Goal: Book appointment/travel/reservation

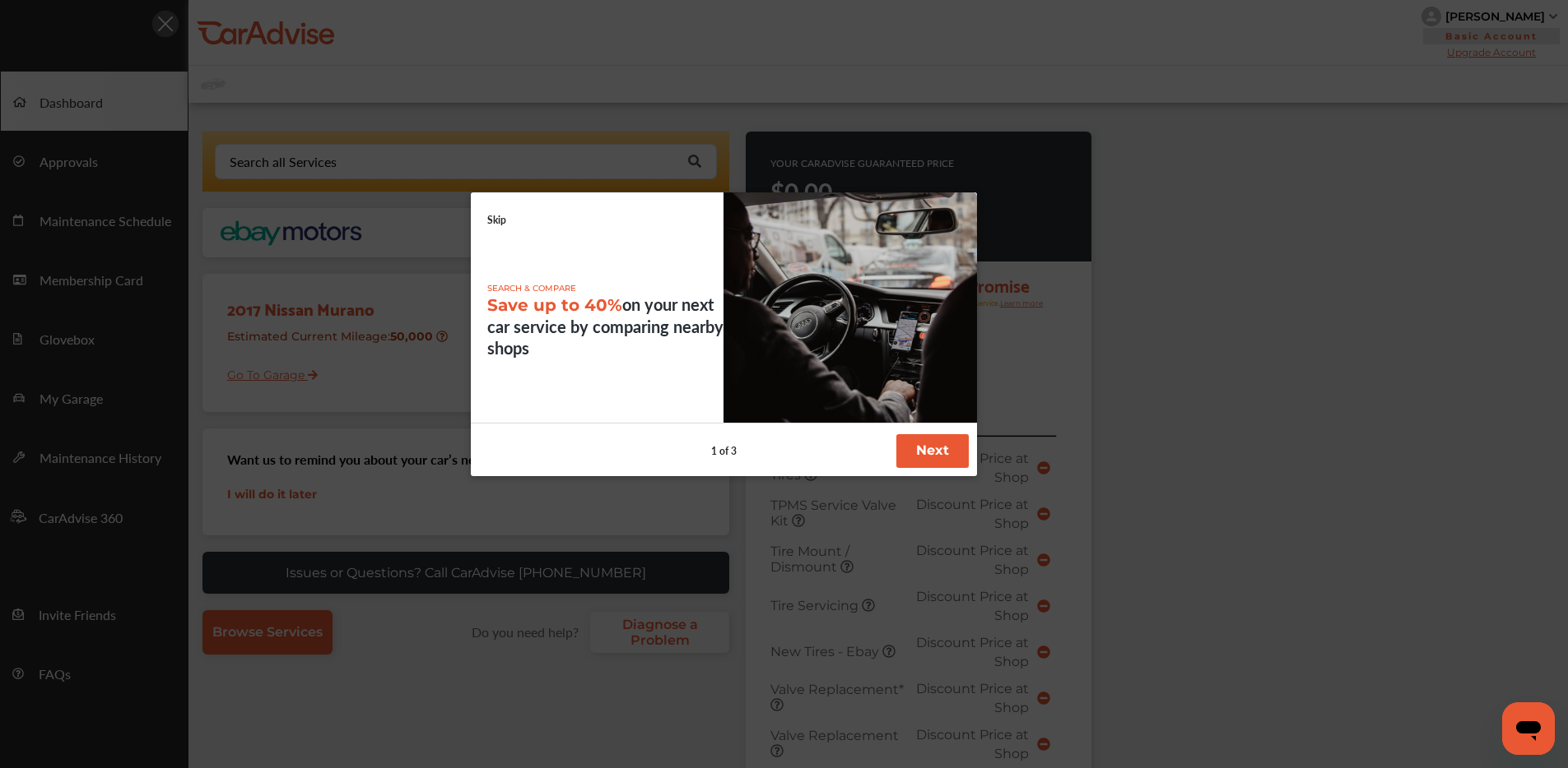
click at [947, 458] on button "Next" at bounding box center [932, 451] width 72 height 33
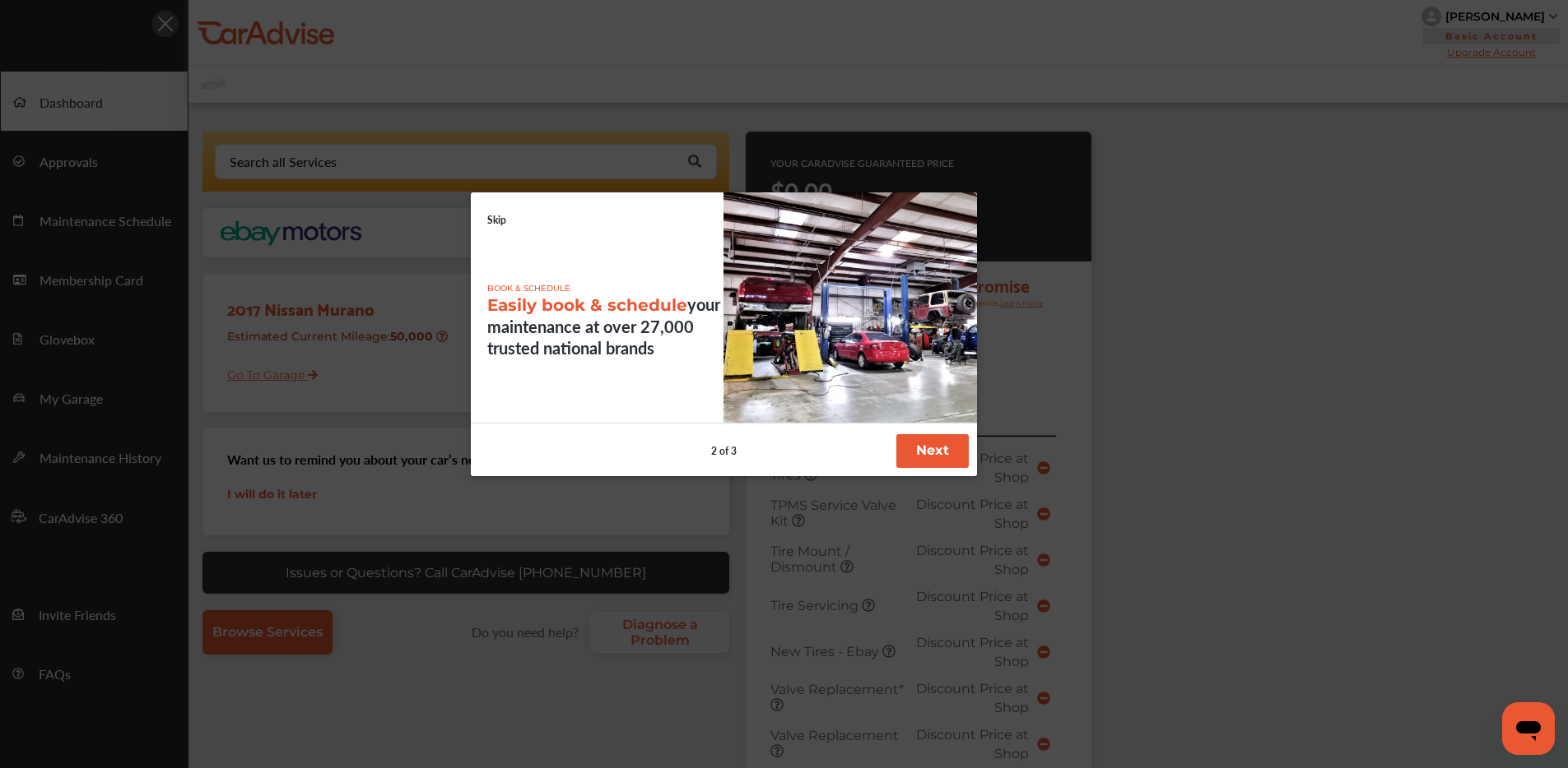
click at [927, 436] on button "Next" at bounding box center [932, 451] width 72 height 33
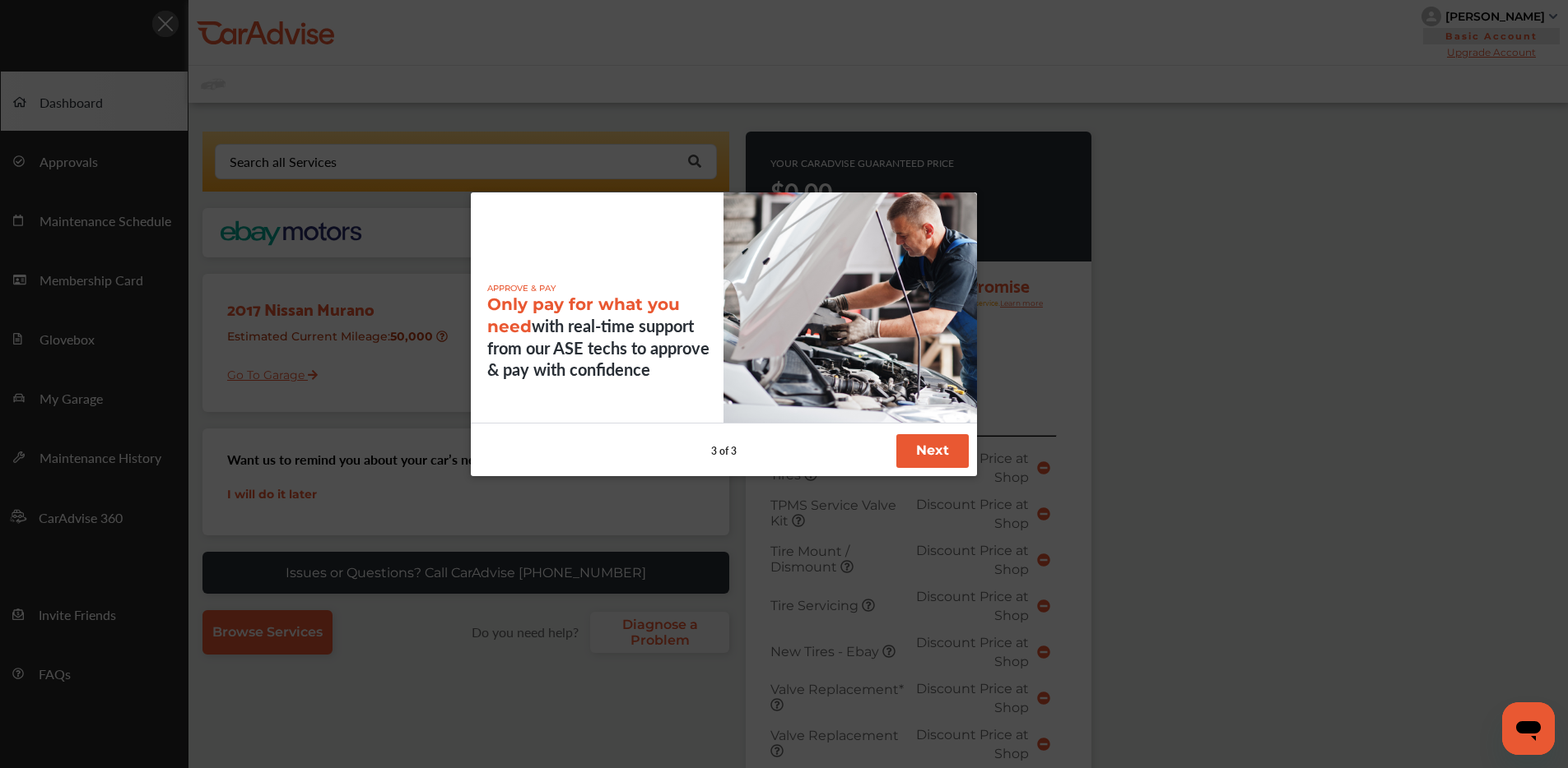
click at [936, 442] on button "Next" at bounding box center [932, 451] width 72 height 33
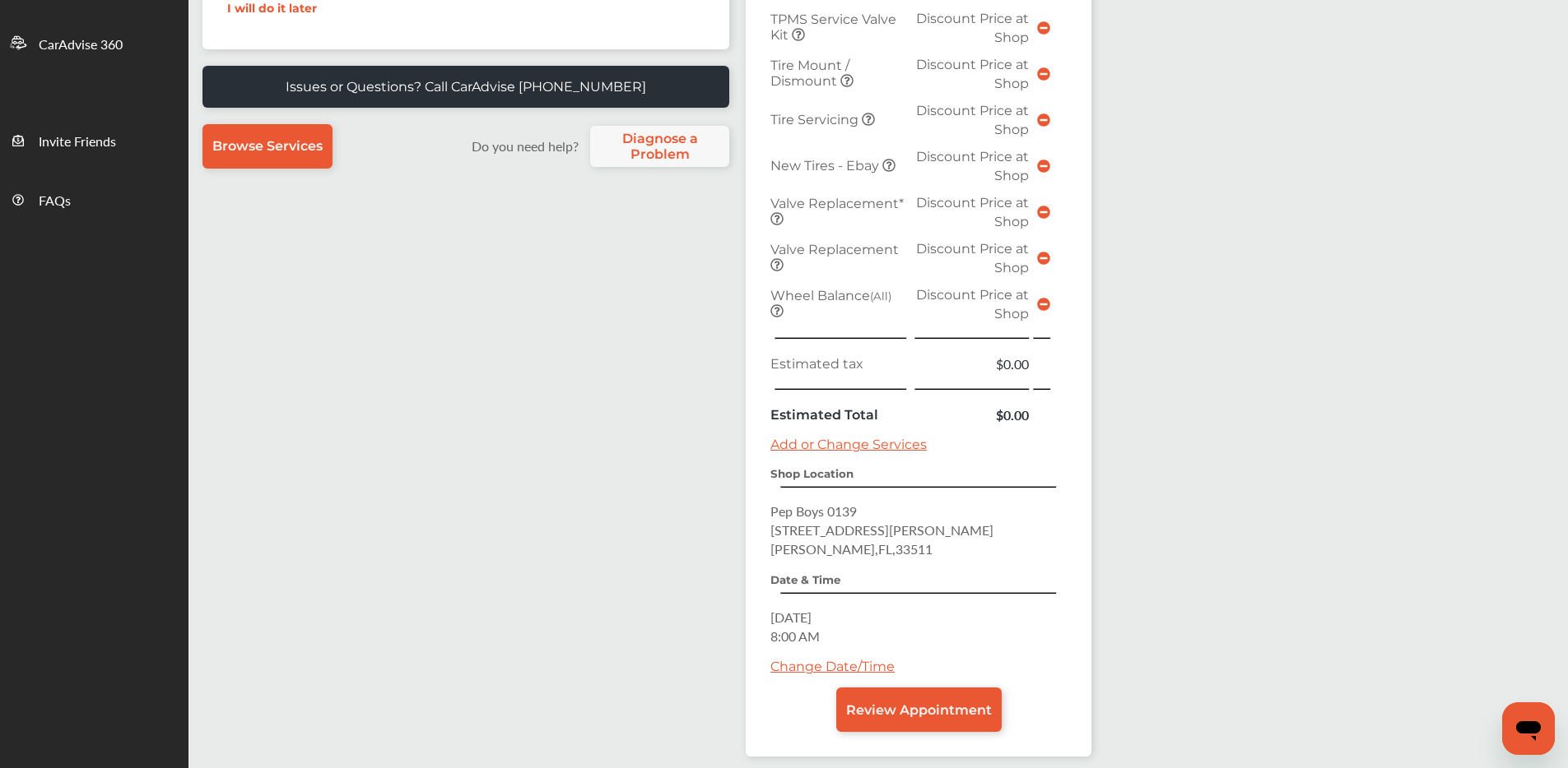
scroll to position [556, 0]
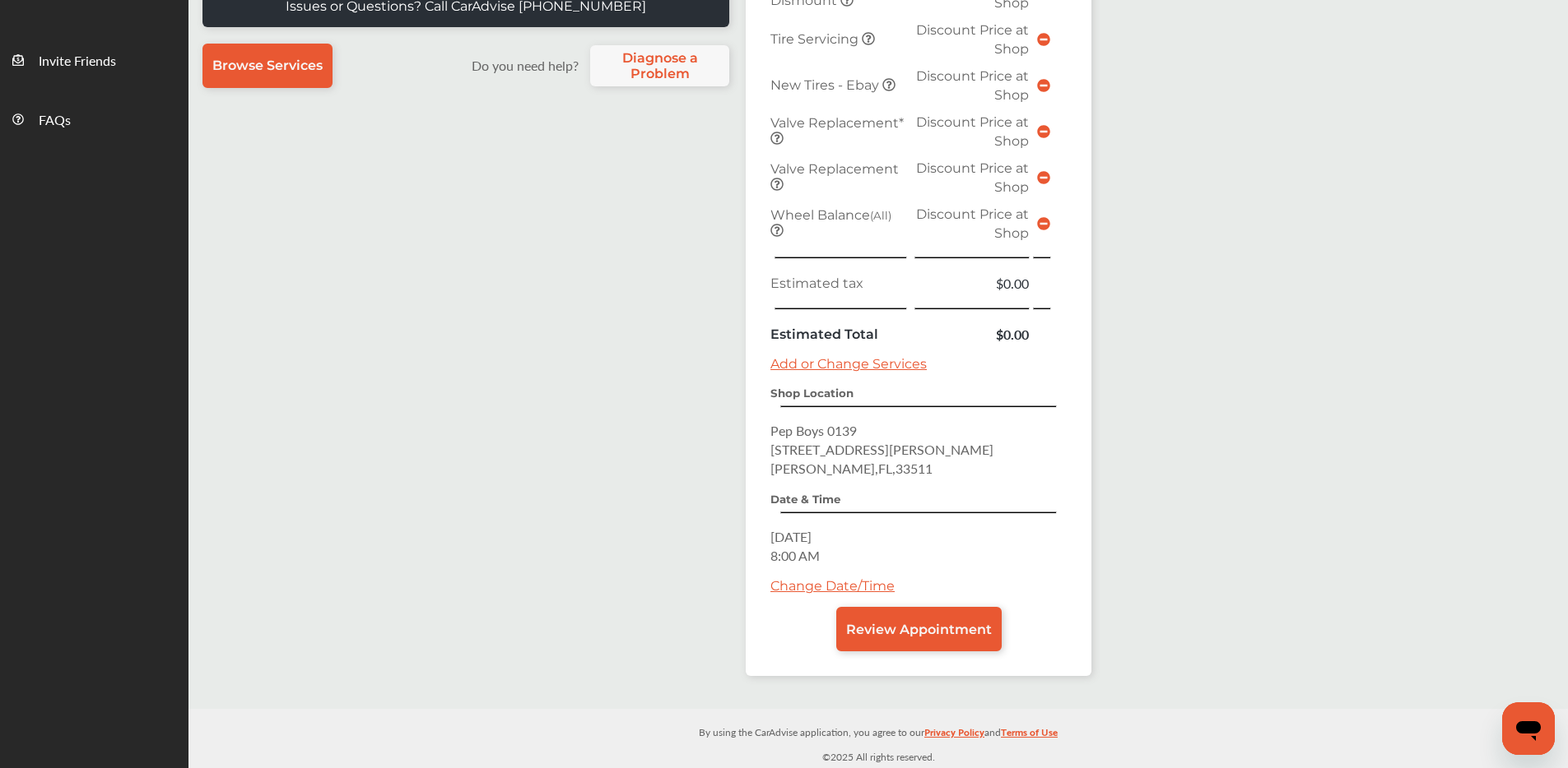
click at [846, 578] on link "Change Date/Time" at bounding box center [832, 586] width 124 height 15
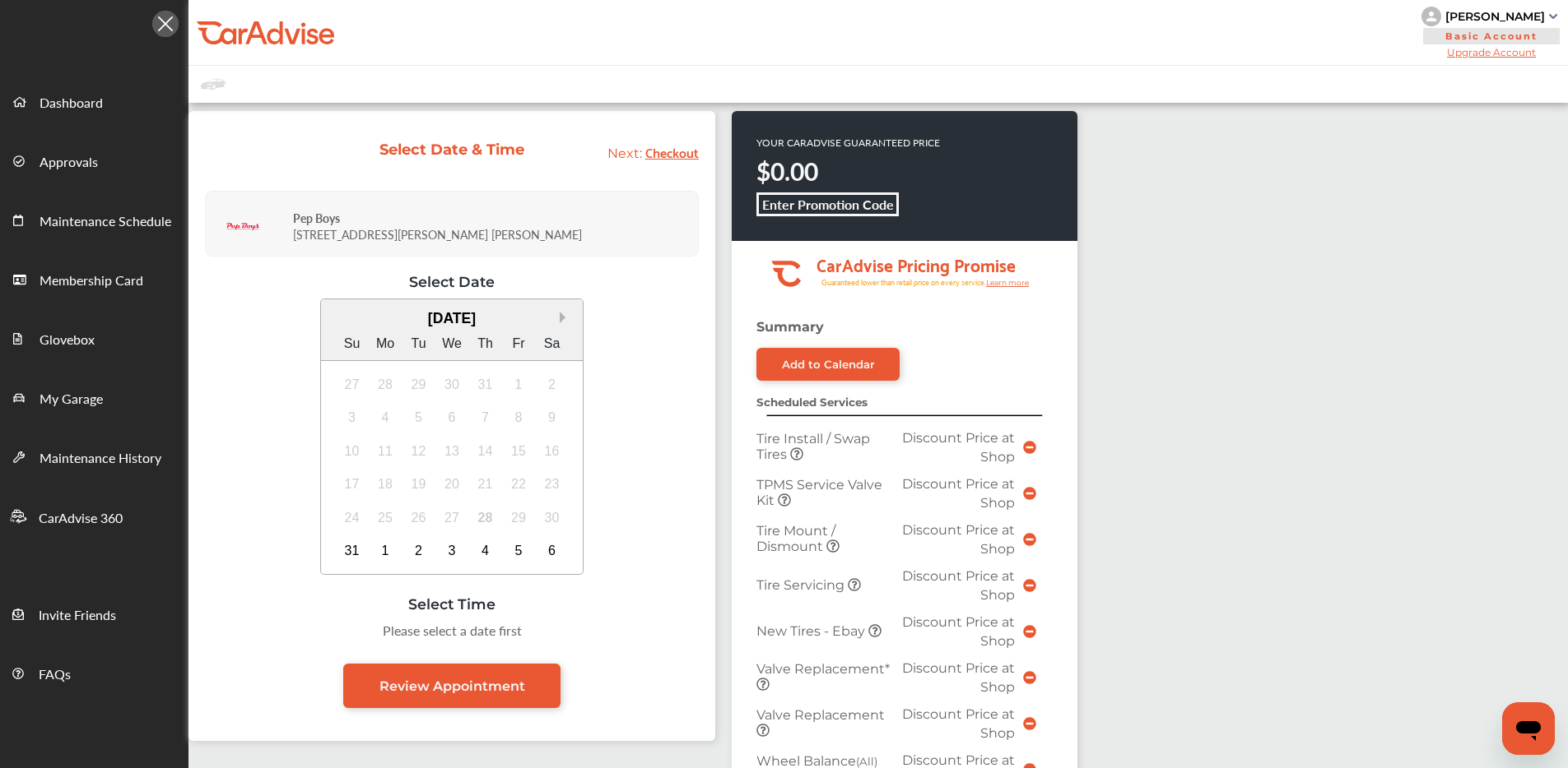
click at [560, 320] on button "Next Month" at bounding box center [565, 317] width 11 height 11
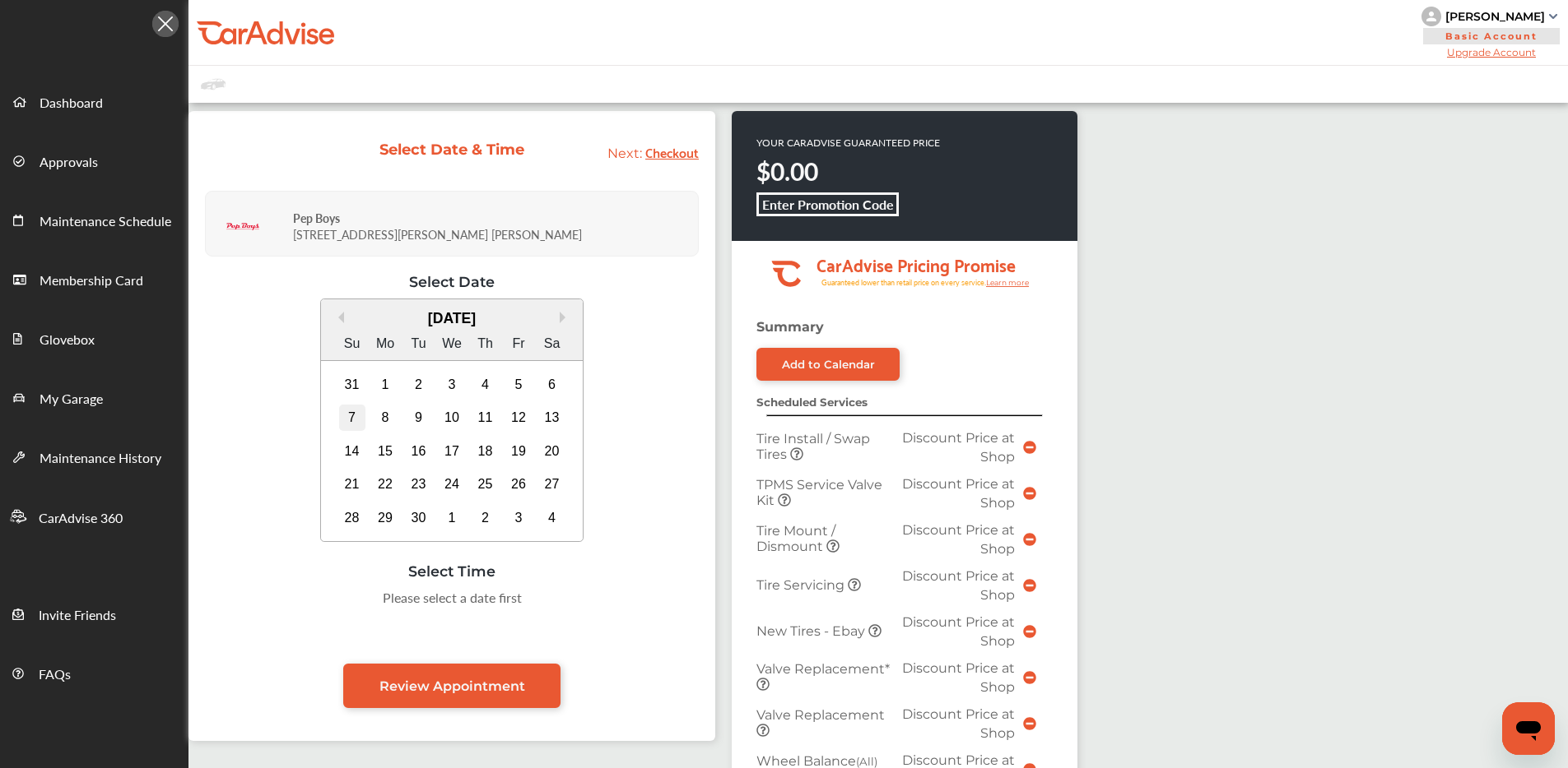
click at [352, 410] on div "7" at bounding box center [353, 418] width 27 height 27
click at [287, 602] on div "9:00 AM" at bounding box center [286, 602] width 77 height 30
click at [551, 387] on div "6" at bounding box center [552, 385] width 27 height 27
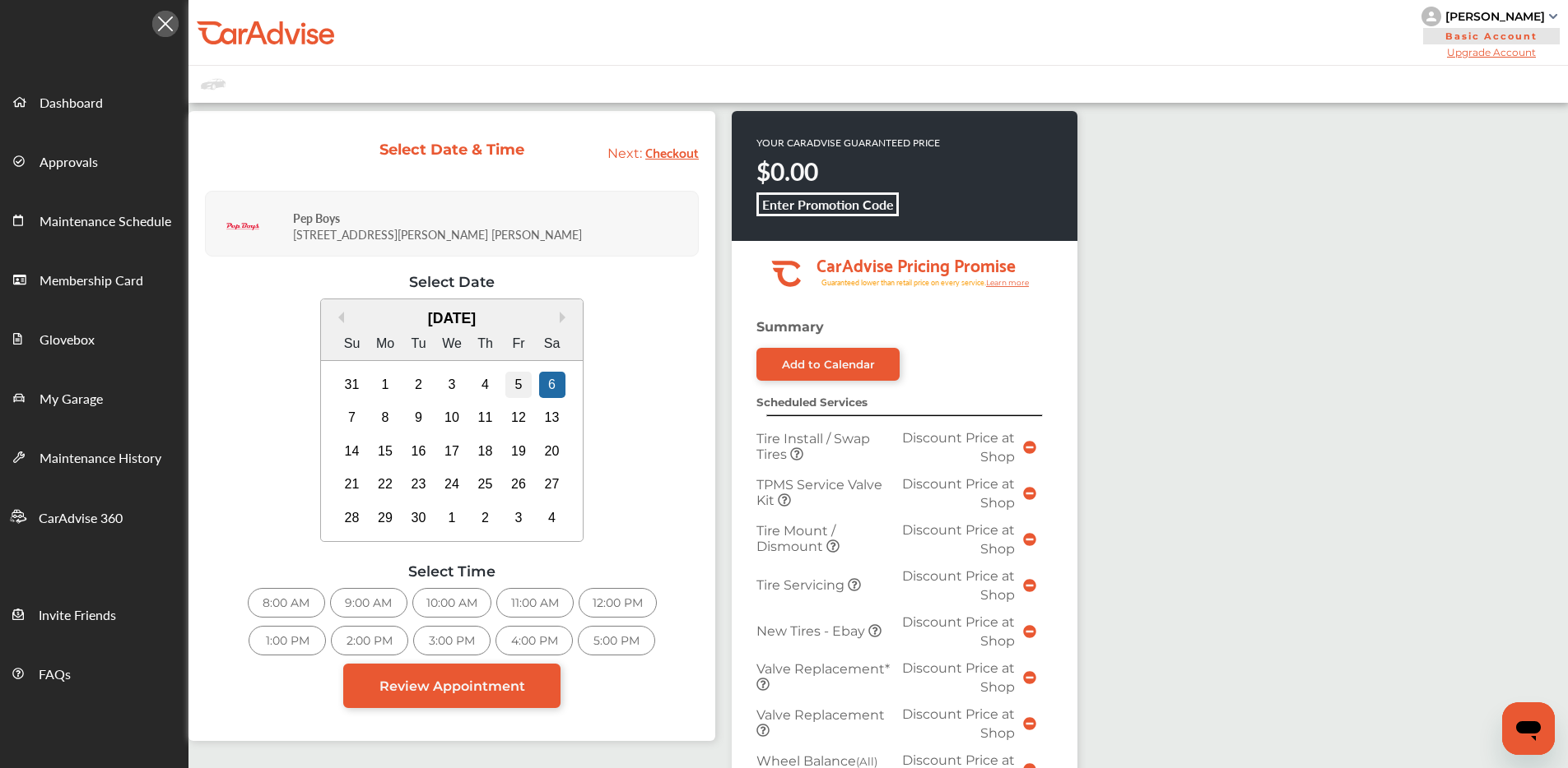
click at [512, 379] on div "5" at bounding box center [519, 385] width 27 height 27
click at [306, 600] on div "8:00 AM" at bounding box center [286, 602] width 77 height 30
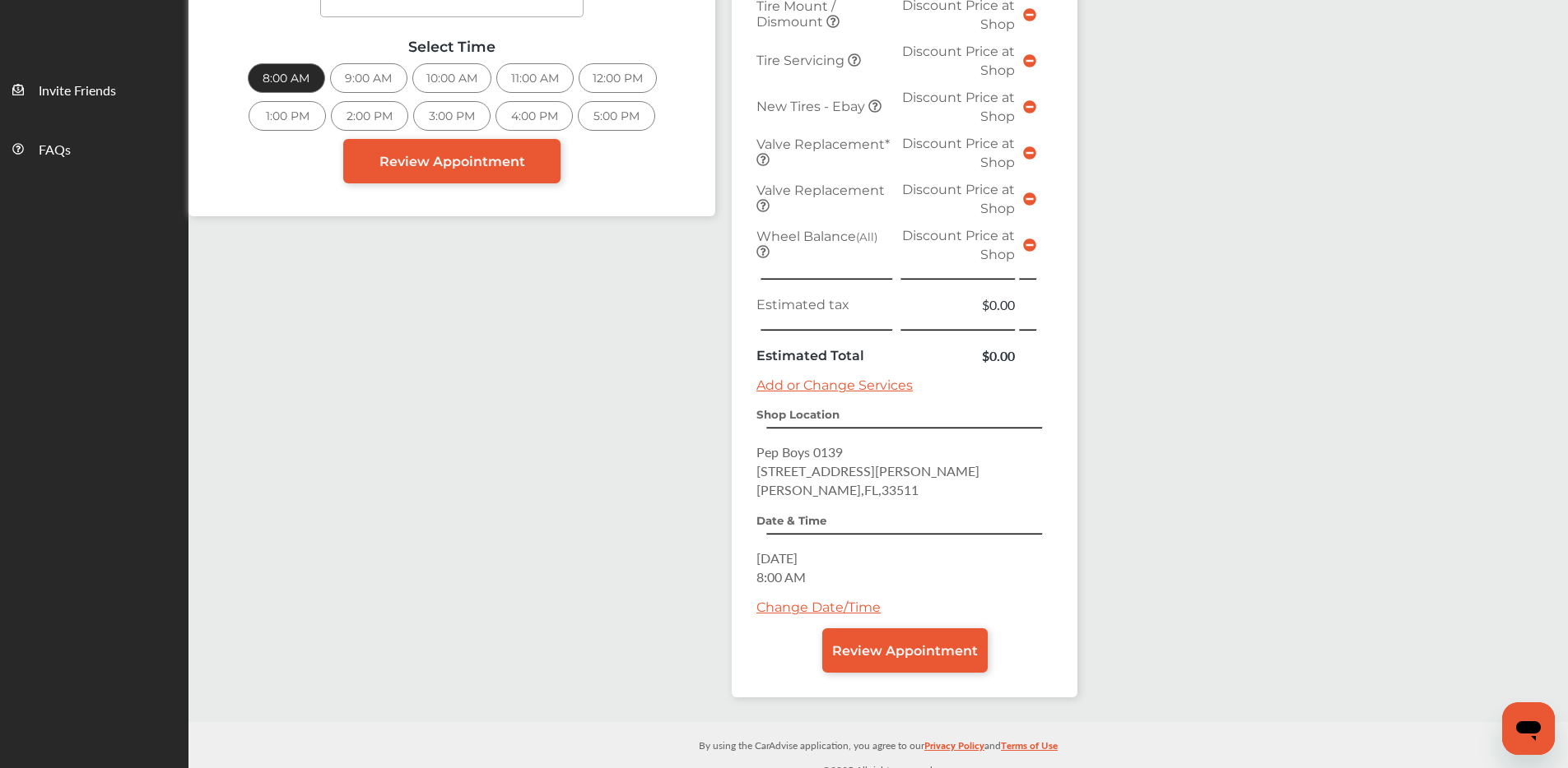
scroll to position [538, 0]
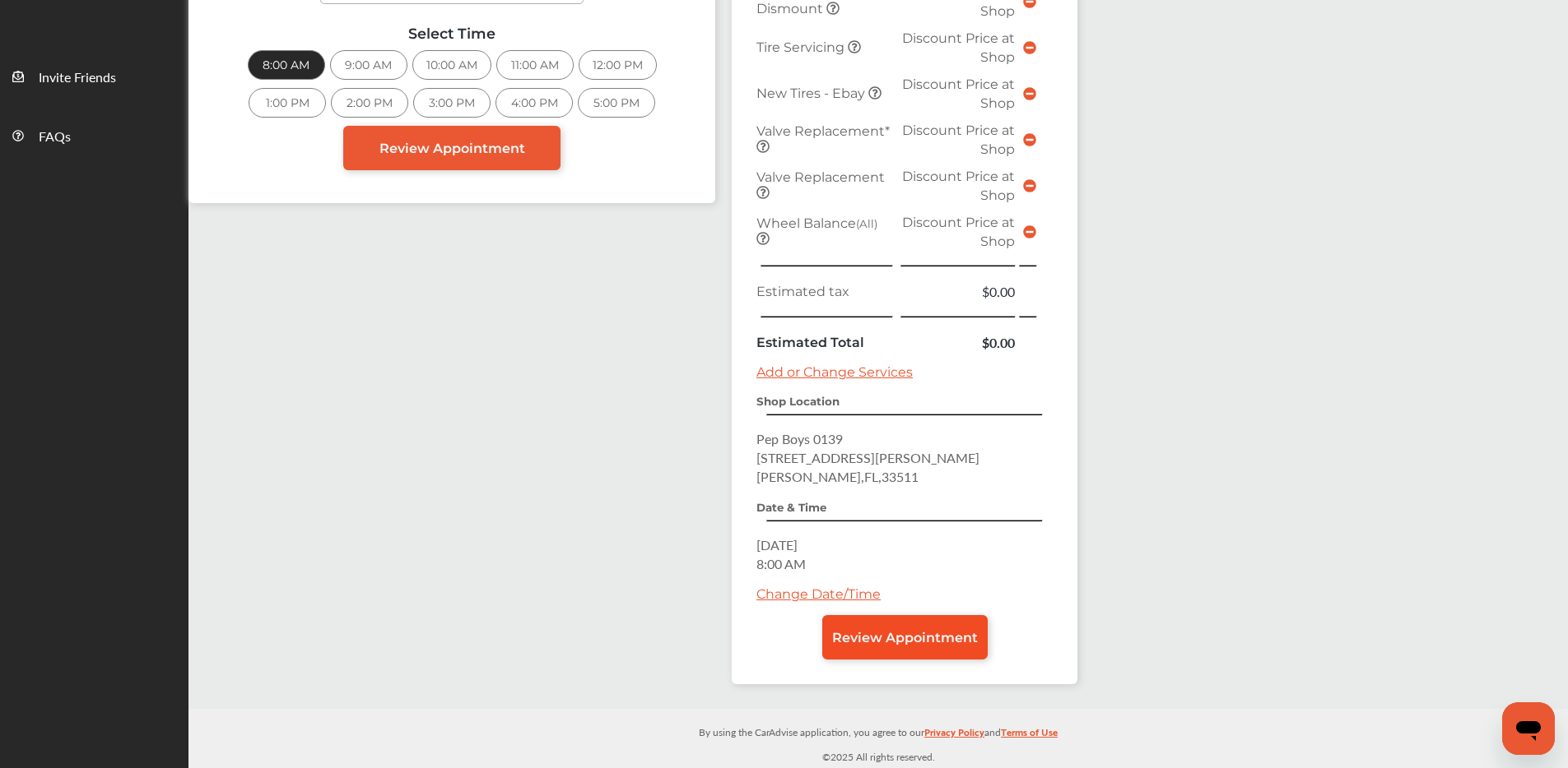
click at [887, 637] on span "Review Appointment" at bounding box center [905, 637] width 146 height 15
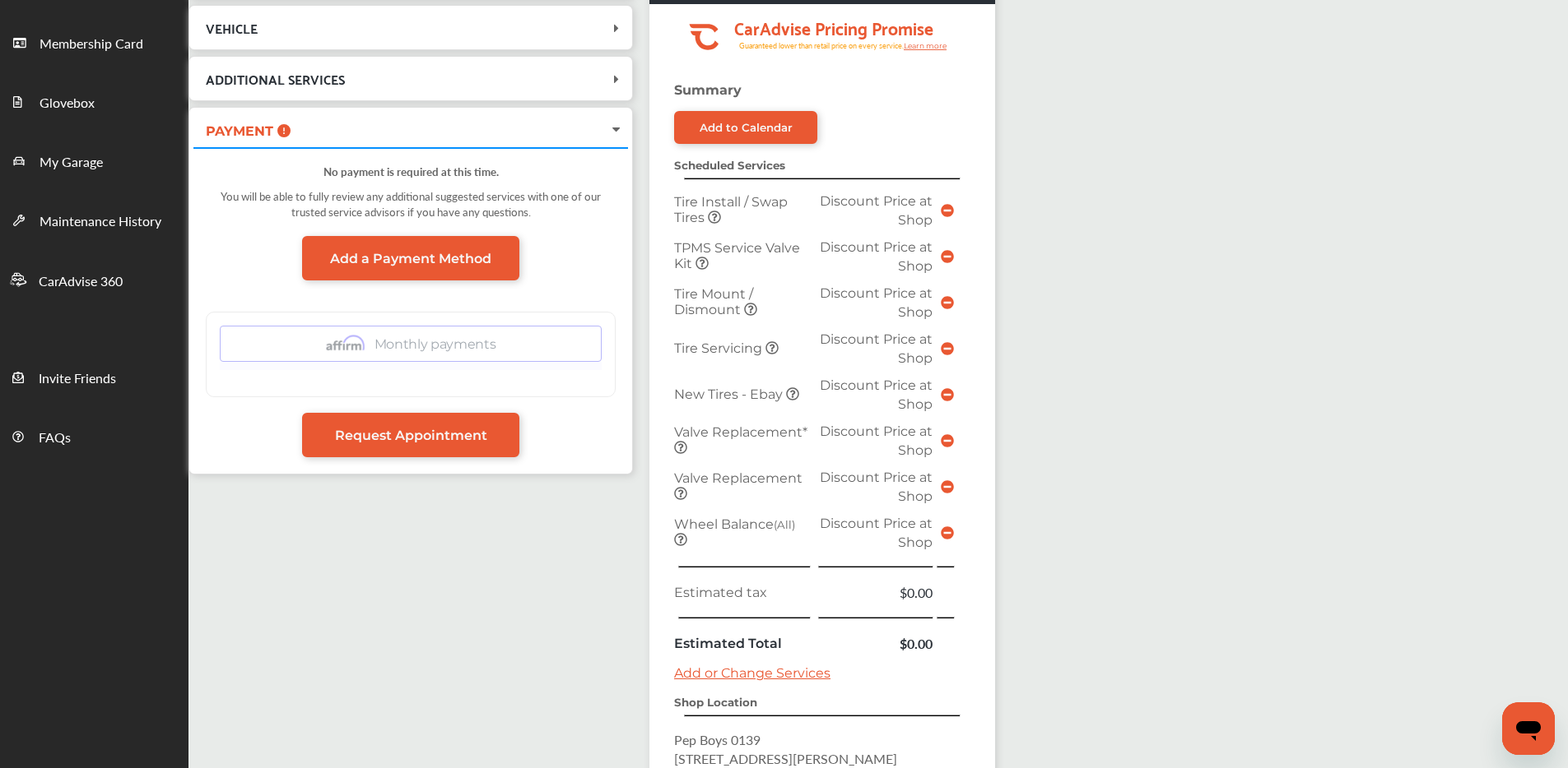
scroll to position [538, 0]
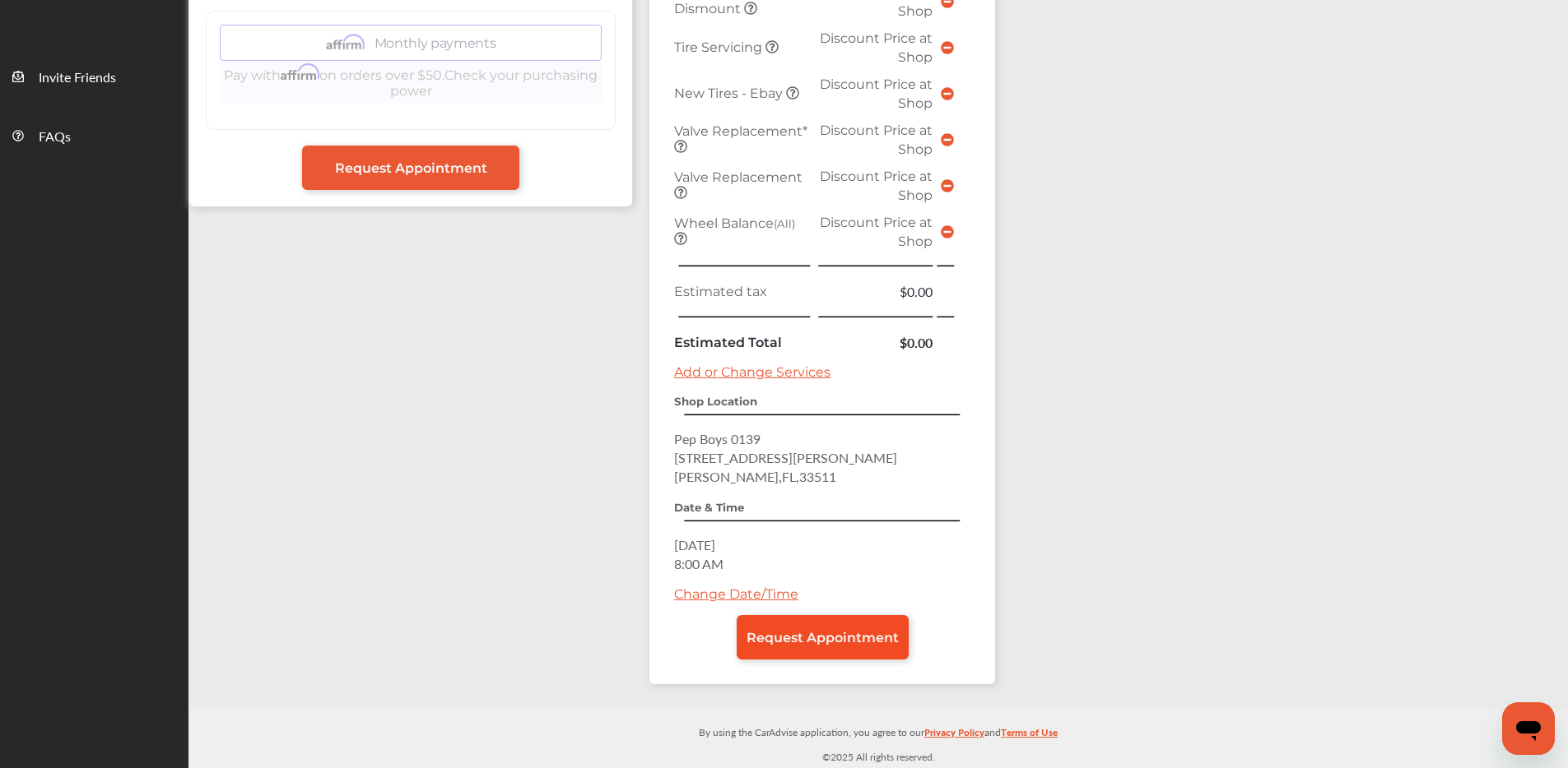
click at [836, 633] on span "Request Appointment" at bounding box center [823, 637] width 153 height 15
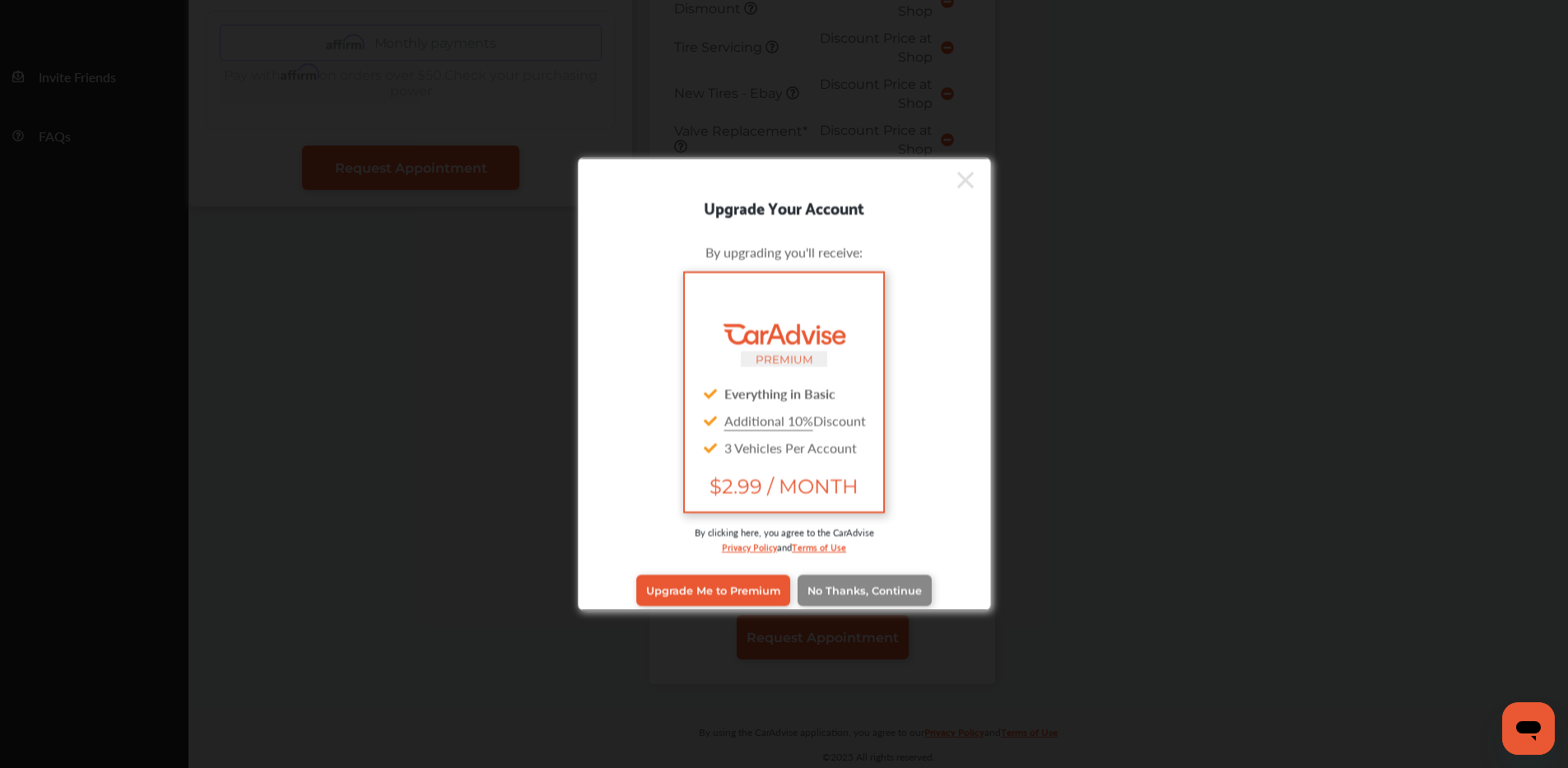
click at [902, 592] on span "No Thanks, Continue" at bounding box center [865, 590] width 114 height 12
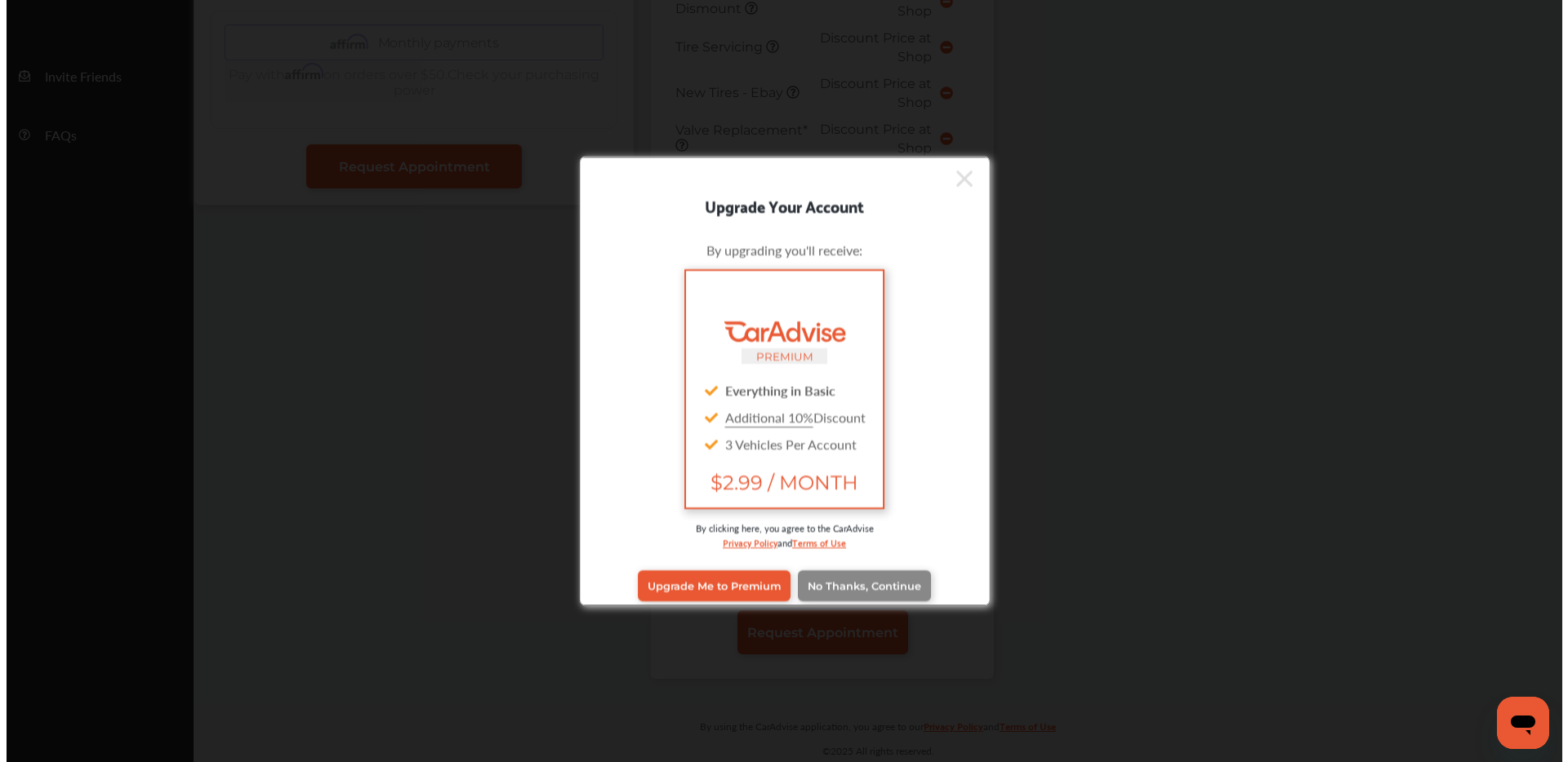
scroll to position [0, 0]
